Goal: Information Seeking & Learning: Find specific fact

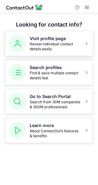
click at [57, 44] on span "Reveal individual contact details easily" at bounding box center [55, 47] width 51 height 10
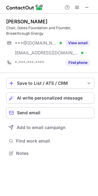
scroll to position [149, 98]
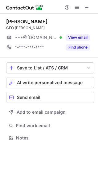
scroll to position [134, 98]
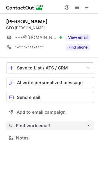
click at [35, 126] on span "Find work email" at bounding box center [51, 126] width 71 height 6
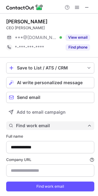
type input "**********"
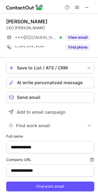
scroll to position [16, 0]
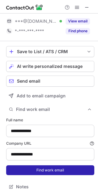
click at [38, 169] on button "Find work email" at bounding box center [50, 171] width 88 height 10
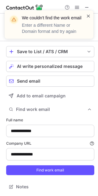
click at [87, 17] on span at bounding box center [88, 16] width 5 height 6
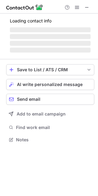
scroll to position [144, 98]
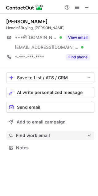
click at [39, 134] on span "Find work email" at bounding box center [51, 136] width 71 height 6
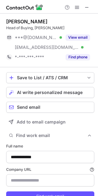
scroll to position [26, 0]
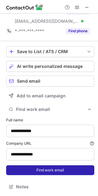
click at [40, 173] on button "Find work email" at bounding box center [50, 171] width 88 height 10
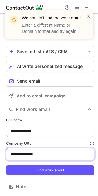
click at [66, 151] on input "**********" at bounding box center [50, 154] width 88 height 12
click at [63, 154] on input "**********" at bounding box center [50, 154] width 88 height 12
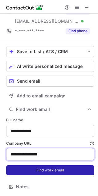
type input "**********"
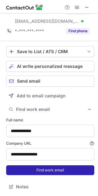
click at [43, 171] on button "Find work email" at bounding box center [50, 171] width 88 height 10
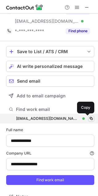
click at [89, 118] on span at bounding box center [91, 118] width 5 height 5
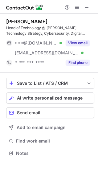
scroll to position [149, 98]
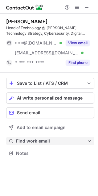
click at [36, 138] on button "Find work email" at bounding box center [50, 141] width 88 height 9
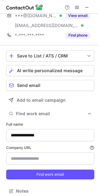
scroll to position [32, 0]
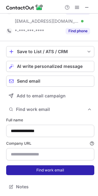
click at [40, 171] on button "Find work email" at bounding box center [50, 171] width 88 height 10
